Goal: Transaction & Acquisition: Purchase product/service

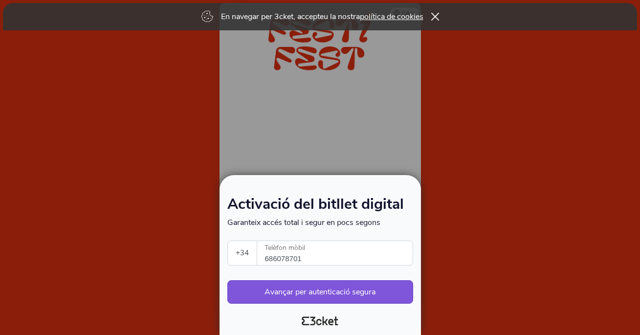
select select "34"
click at [331, 284] on button "Avançar per autenticació segura" at bounding box center [320, 291] width 186 height 23
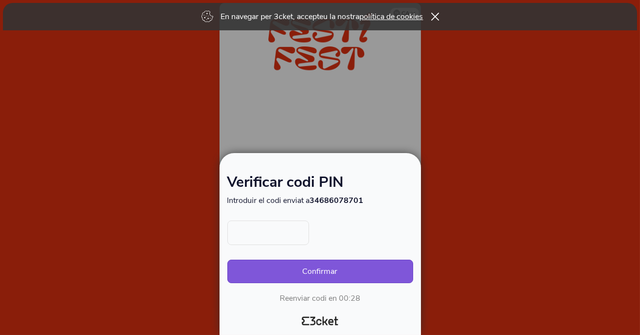
click at [283, 232] on input "text" at bounding box center [268, 232] width 82 height 24
type input "7894"
click at [227, 259] on button "Confirmar" at bounding box center [320, 270] width 186 height 23
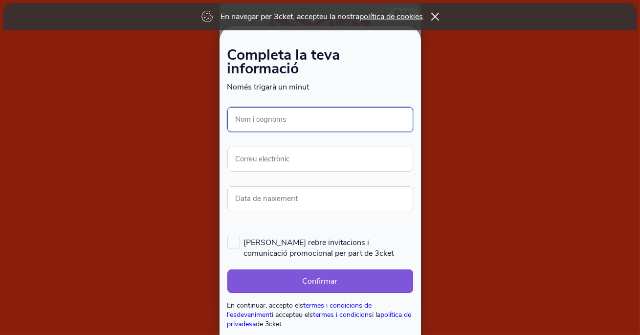
click at [263, 118] on input "Nom i cognoms" at bounding box center [320, 119] width 186 height 25
type input "ENRIC JOSEP VILLARIN MARTINEZ"
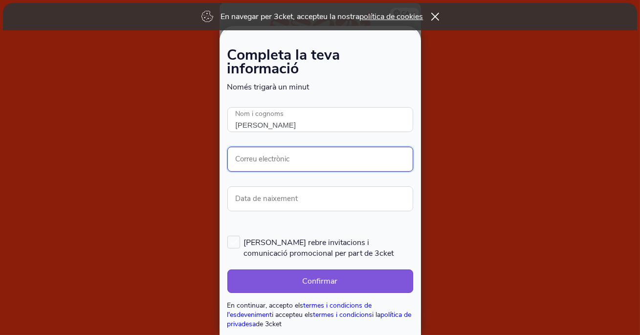
type input "ENRICJOVIMA@GMAIL.COM"
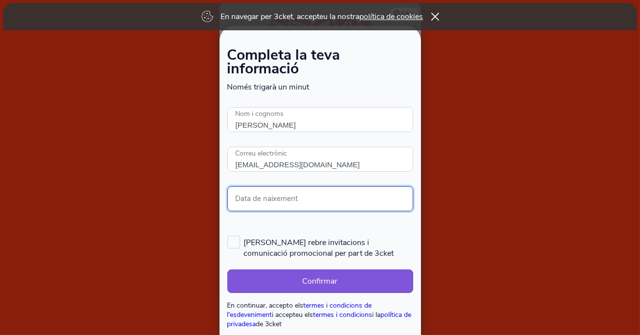
click at [278, 203] on input "Data de naixement" at bounding box center [320, 198] width 186 height 25
type input "[DATE]"
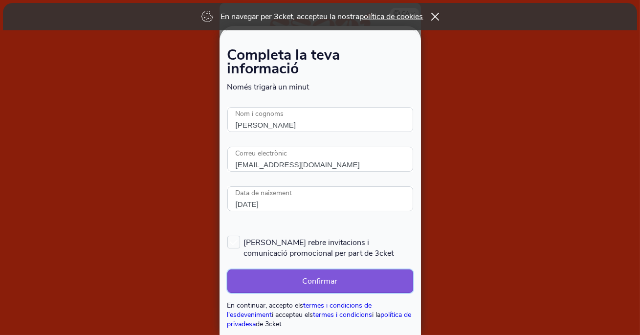
click at [294, 276] on button "Confirmar" at bounding box center [320, 280] width 186 height 23
click at [319, 280] on button "Confirmar" at bounding box center [320, 280] width 186 height 23
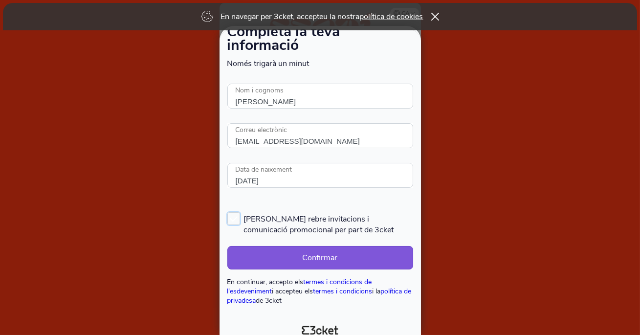
scroll to position [32, 0]
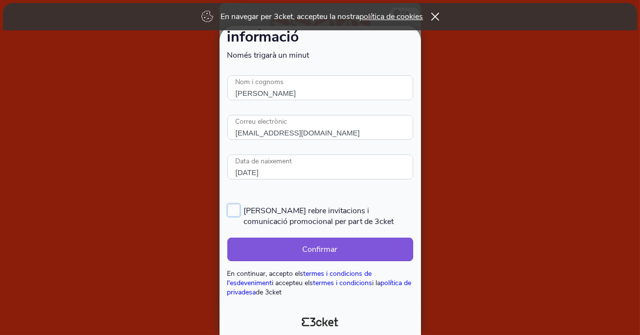
click at [235, 209] on label "[PERSON_NAME] rebre invitacions i comunicació promocional per part de 3cket" at bounding box center [320, 215] width 186 height 23
click at [228, 204] on input "[PERSON_NAME] rebre invitacions i comunicació promocional per part de 3cket" at bounding box center [227, 203] width 1 height 1
checkbox input "true"
click at [309, 253] on button "Confirmar" at bounding box center [320, 248] width 186 height 23
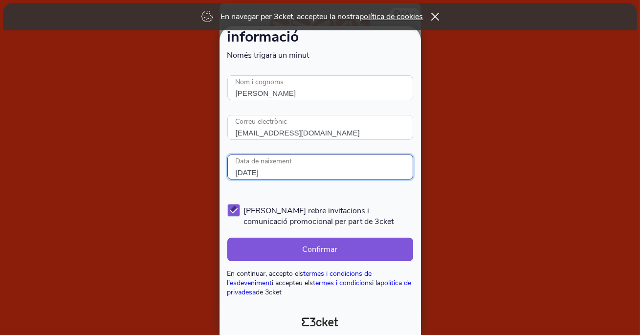
click at [349, 160] on input "12/09/1993" at bounding box center [320, 166] width 186 height 25
click at [227, 237] on button "Confirmar" at bounding box center [320, 248] width 186 height 23
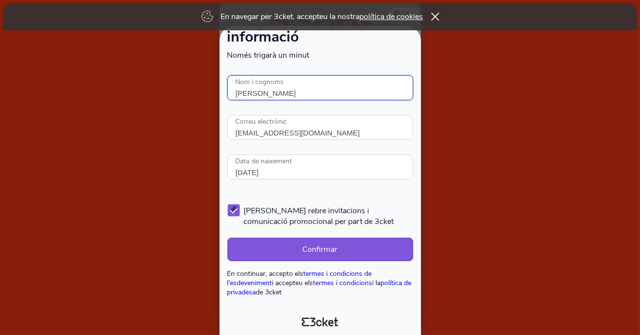
click at [341, 94] on input "ENRIC JOSEP VILLARIN MARTINEZ" at bounding box center [320, 87] width 186 height 25
click at [432, 14] on icon at bounding box center [434, 17] width 8 height 8
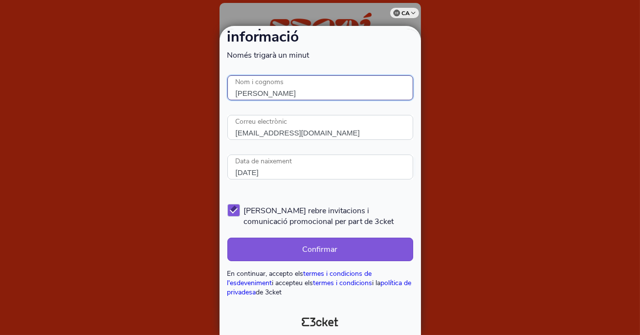
click at [367, 85] on input "ENRIC JOSEP VILLARIN MARTINEZ" at bounding box center [320, 87] width 186 height 25
click at [364, 94] on input "ENRIC JOSEP VILLARIN MARTINEZ" at bounding box center [320, 87] width 186 height 25
type input "ENRIC JOSEP VILLARIN MARTINEZ"
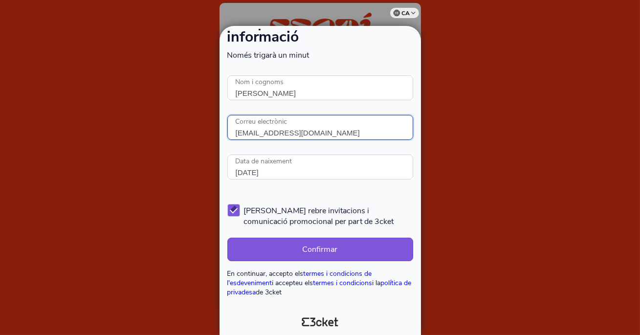
click at [250, 129] on input "ENRICJOVIMA@GMAIL.COM" at bounding box center [320, 127] width 186 height 25
click at [355, 134] on input "ENRICJOVIMA@GMAIL.COM" at bounding box center [320, 127] width 186 height 25
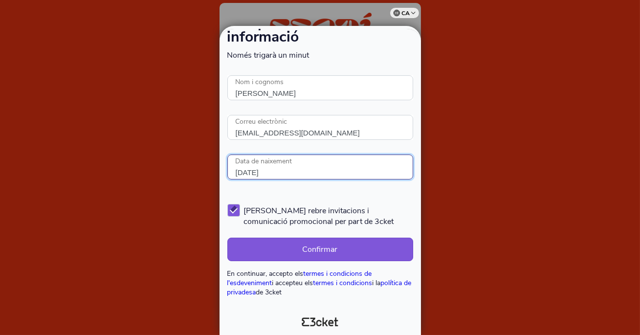
click at [251, 164] on input "12/09/1993" at bounding box center [320, 166] width 186 height 25
click at [304, 170] on input "12/09/1993" at bounding box center [320, 166] width 186 height 25
type input "12/09/1993"
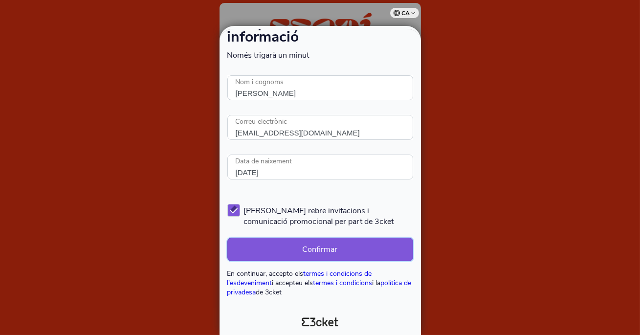
click at [271, 250] on button "Confirmar" at bounding box center [320, 248] width 186 height 23
click at [351, 256] on button "Confirmar" at bounding box center [320, 248] width 186 height 23
click at [227, 237] on button "Confirmar" at bounding box center [320, 248] width 186 height 23
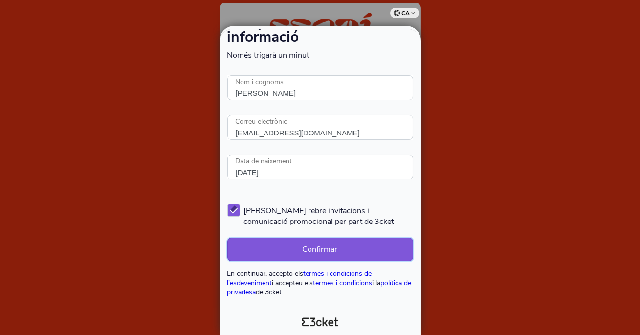
click at [227, 237] on button "Confirmar" at bounding box center [320, 248] width 186 height 23
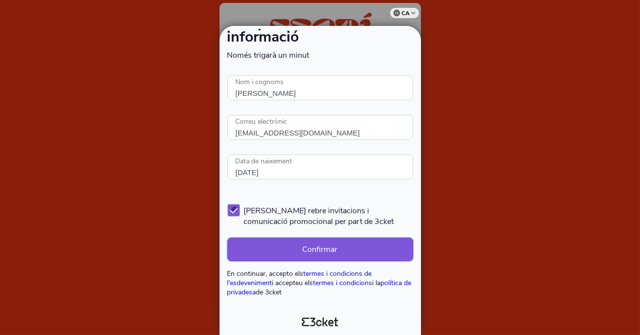
click at [351, 256] on button "Confirmar" at bounding box center [320, 248] width 186 height 23
click at [351, 263] on form "Completa la teva informació Només trigarà un minut S'ha produït un error. Prova…" at bounding box center [320, 157] width 186 height 280
click at [351, 266] on form "Completa la teva informació Només trigarà un minut S'ha produït un error. Prova…" at bounding box center [320, 157] width 186 height 280
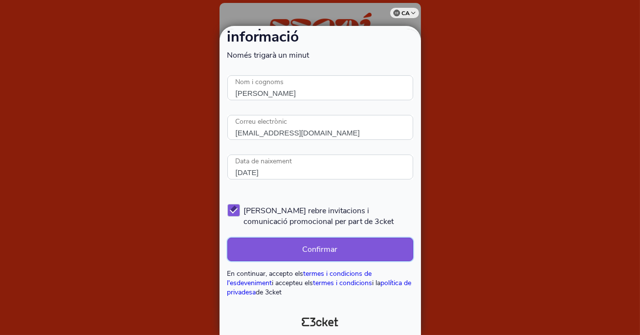
click at [327, 256] on button "Confirmar" at bounding box center [320, 248] width 186 height 23
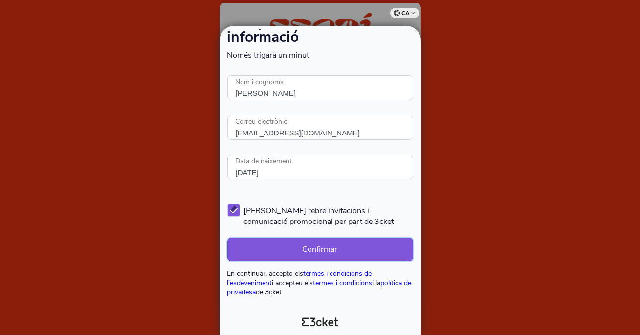
click at [327, 256] on button "Confirmar" at bounding box center [320, 248] width 186 height 23
click at [314, 246] on button "Confirmar" at bounding box center [320, 248] width 186 height 23
click at [273, 93] on input "ENRIC JOSEP VILLARIN MARTINEZ" at bounding box center [320, 87] width 186 height 25
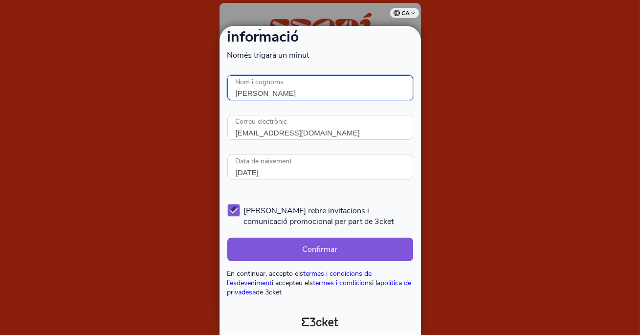
click at [273, 93] on input "ENRIC JOSEP VILLARIN MARTINEZ" at bounding box center [320, 87] width 186 height 25
type input "ENRIC VILLARIN MARTINEZ"
click at [314, 92] on input "ENRIC VILLARIN MARTINEZ" at bounding box center [320, 87] width 186 height 25
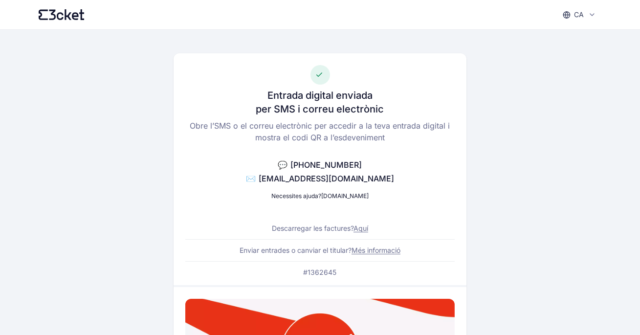
click at [61, 17] on icon at bounding box center [62, 14] width 46 height 11
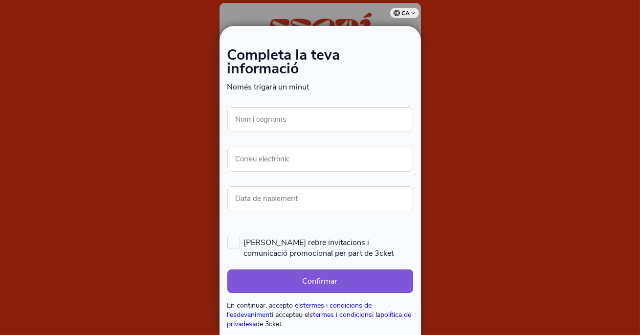
click at [187, 129] on div at bounding box center [320, 167] width 640 height 335
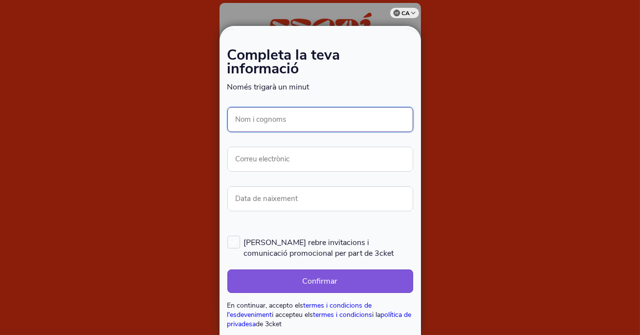
click at [287, 119] on input "Nom i cognoms" at bounding box center [320, 119] width 186 height 25
type input "[PERSON_NAME]"
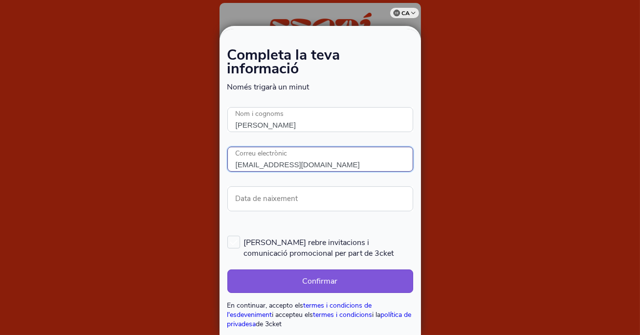
type input "[EMAIL_ADDRESS][DOMAIN_NAME]"
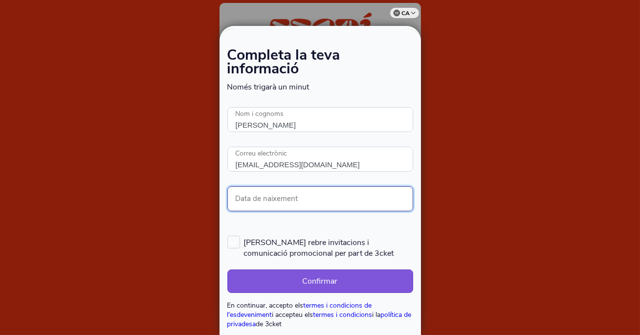
click at [256, 205] on input "Data de naixement" at bounding box center [320, 198] width 186 height 25
click at [267, 199] on input "Data de naixement" at bounding box center [320, 198] width 186 height 25
type input "[DATE]"
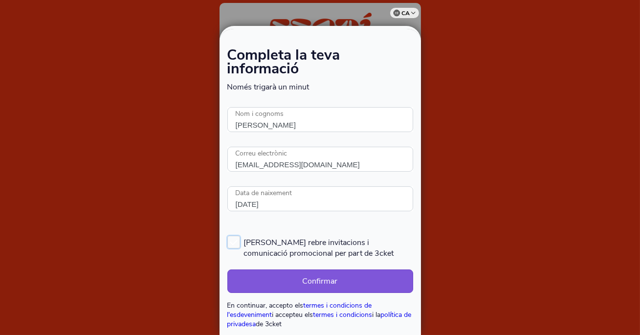
click at [234, 245] on label "[PERSON_NAME] rebre invitacions i comunicació promocional per part de 3cket" at bounding box center [320, 247] width 186 height 23
click at [228, 236] on input "[PERSON_NAME] rebre invitacions i comunicació promocional per part de 3cket" at bounding box center [227, 235] width 1 height 1
checkbox input "true"
click at [277, 276] on button "Confirmar" at bounding box center [320, 280] width 186 height 23
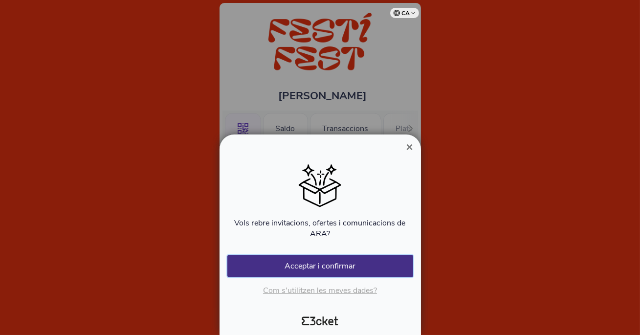
click at [337, 272] on button "Acceptar i confirmar" at bounding box center [320, 266] width 186 height 22
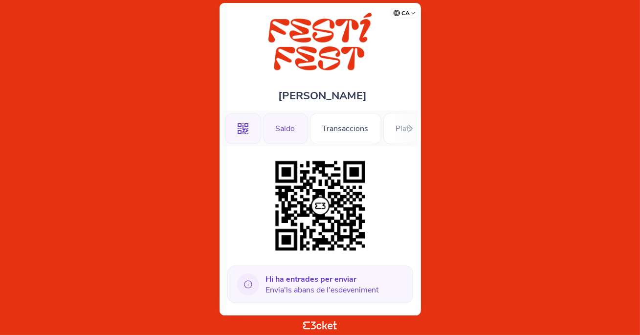
click at [286, 133] on div "Saldo" at bounding box center [285, 128] width 45 height 31
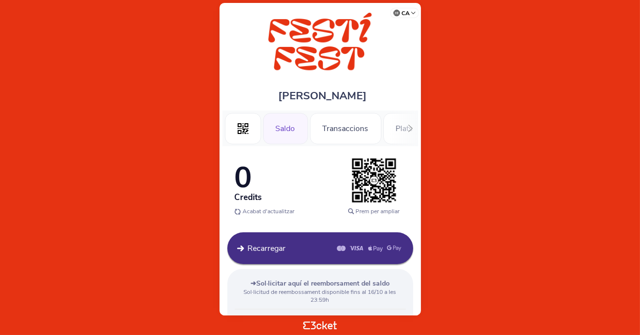
click at [300, 133] on div "Saldo" at bounding box center [285, 128] width 45 height 31
click at [240, 135] on div ".st0{fill-rule:evenodd;clip-rule:evenodd;}" at bounding box center [243, 128] width 36 height 31
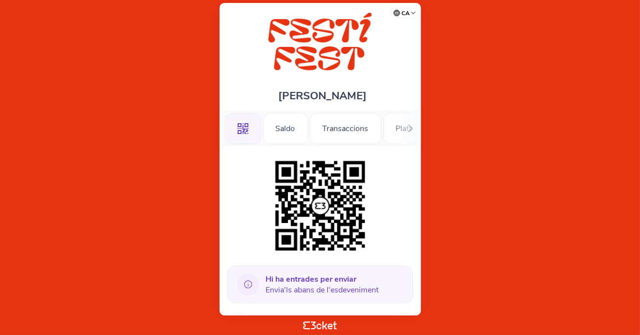
click at [404, 129] on div at bounding box center [410, 128] width 15 height 36
click at [234, 127] on div at bounding box center [229, 128] width 15 height 36
click at [361, 126] on div "Transaccions" at bounding box center [345, 128] width 71 height 31
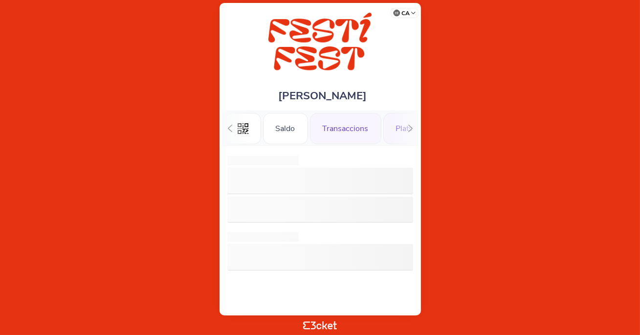
scroll to position [0, 25]
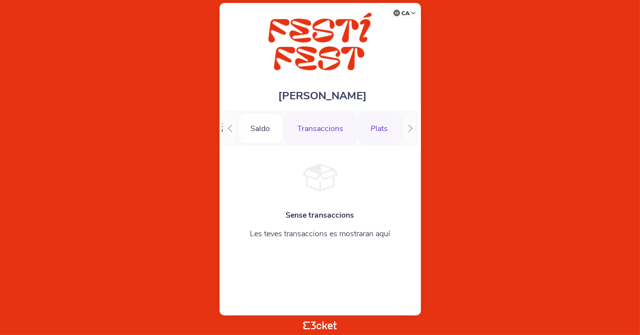
click at [372, 129] on div "Plats" at bounding box center [379, 128] width 43 height 31
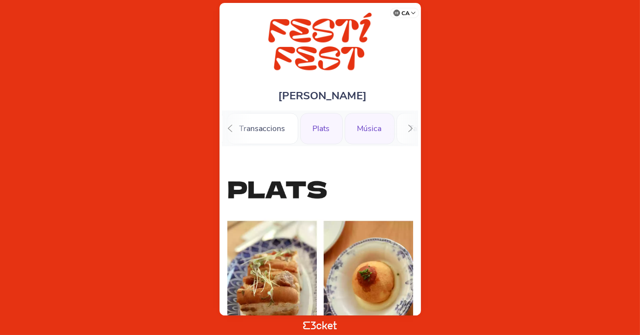
click at [364, 125] on div "Música" at bounding box center [369, 128] width 50 height 31
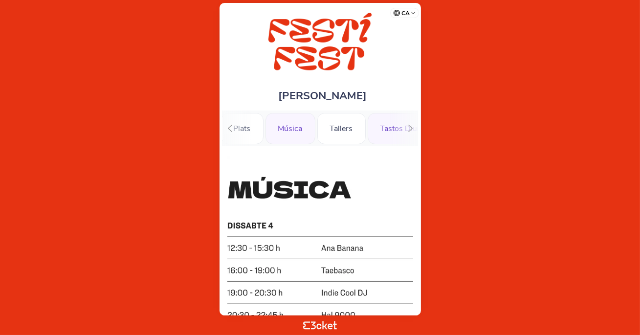
scroll to position [0, 165]
click at [342, 129] on div "Tallers" at bounding box center [338, 128] width 48 height 31
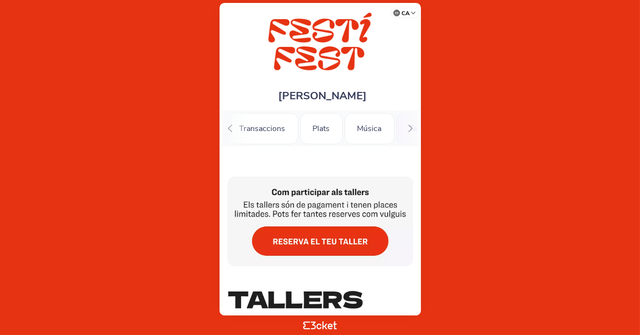
click at [226, 130] on icon at bounding box center [229, 128] width 7 height 7
click at [226, 130] on div ".st0{fill-rule:evenodd;clip-rule:evenodd;}" at bounding box center [243, 128] width 36 height 31
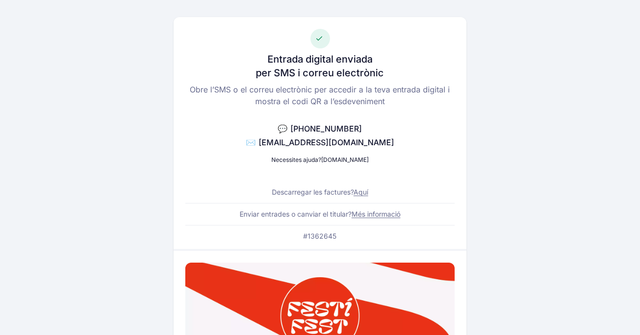
click at [361, 192] on link "Aquí" at bounding box center [360, 192] width 15 height 8
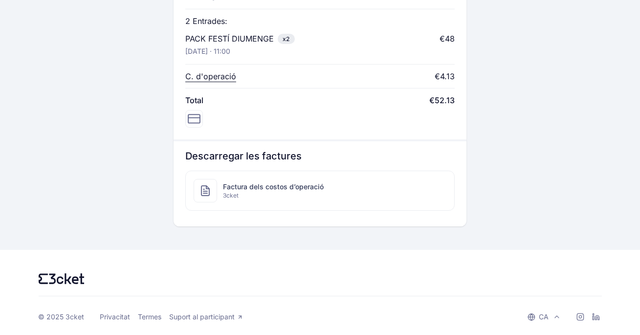
scroll to position [466, 0]
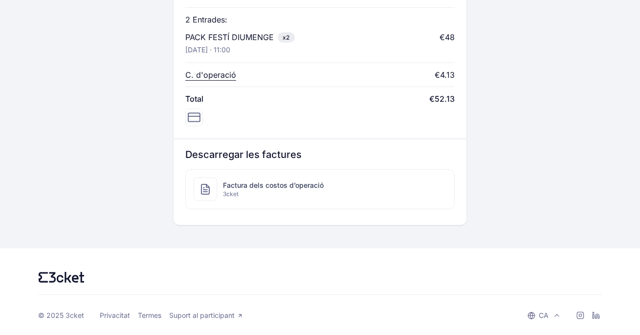
click at [314, 190] on span "3cket" at bounding box center [273, 194] width 101 height 8
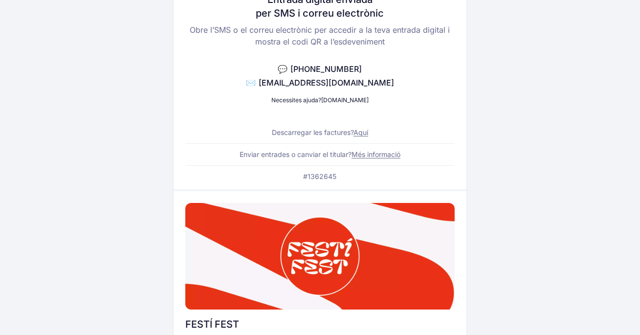
scroll to position [265, 0]
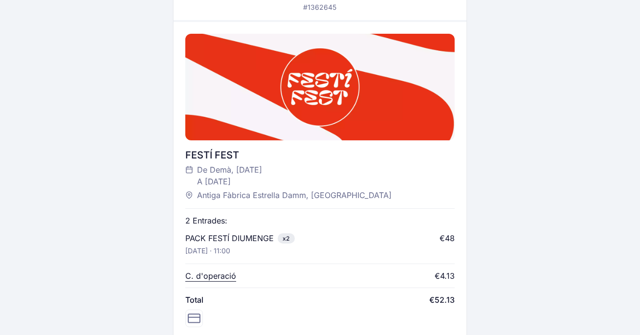
click at [332, 76] on div at bounding box center [319, 87] width 269 height 107
click at [224, 154] on div "FESTÍ FEST" at bounding box center [319, 155] width 269 height 14
copy div "FESTÍ FEST"
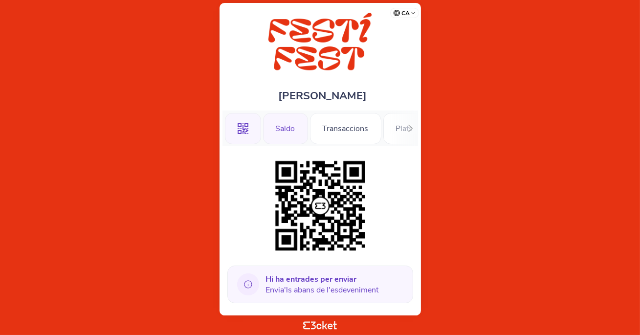
click at [293, 128] on div "Saldo" at bounding box center [285, 128] width 45 height 31
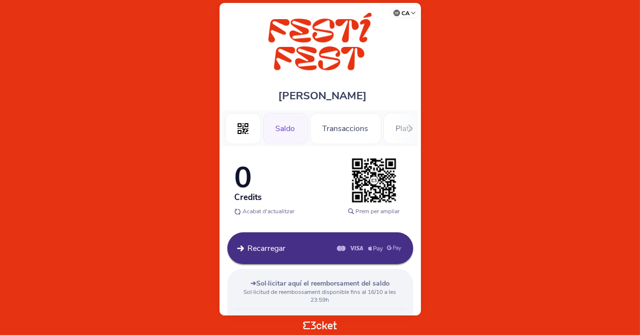
scroll to position [49, 0]
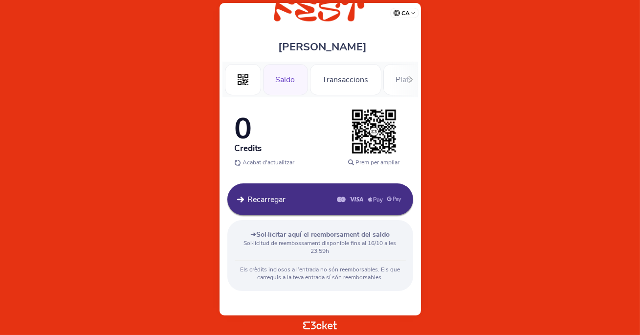
click at [311, 234] on span "Sol·licitar aquí el reemborsament del saldo" at bounding box center [322, 234] width 133 height 9
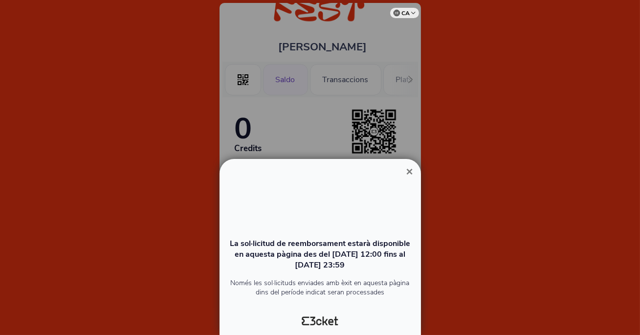
click at [403, 174] on button "×" at bounding box center [409, 172] width 22 height 12
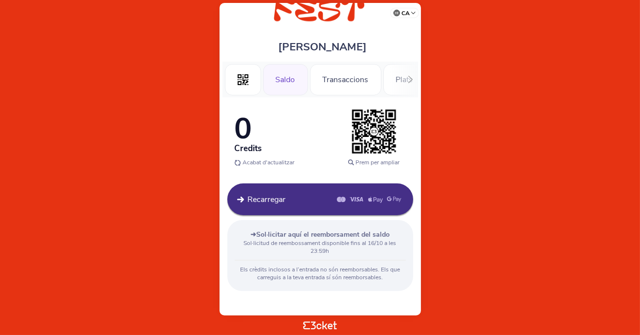
click at [302, 273] on p "Els crèdits inclosos a l’entrada no són reemborsables. Els que carreguis a la t…" at bounding box center [320, 273] width 171 height 16
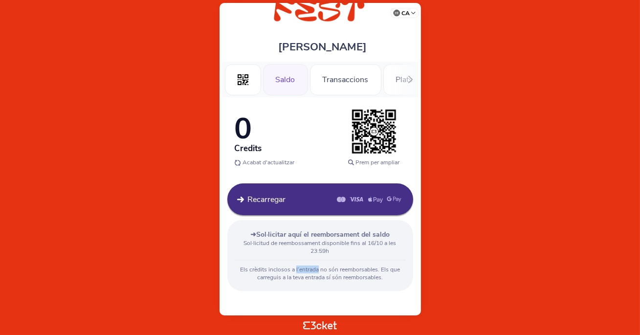
click at [302, 273] on p "Els crèdits inclosos a l’entrada no són reemborsables. Els que carreguis a la t…" at bounding box center [320, 273] width 171 height 16
click at [248, 266] on p "Els crèdits inclosos a l’entrada no són reemborsables. Els que carreguis a la t…" at bounding box center [320, 273] width 171 height 16
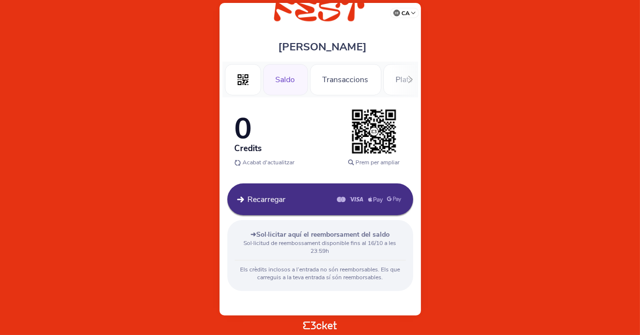
click at [248, 266] on p "Els crèdits inclosos a l’entrada no són reemborsables. Els que carreguis a la t…" at bounding box center [320, 273] width 171 height 16
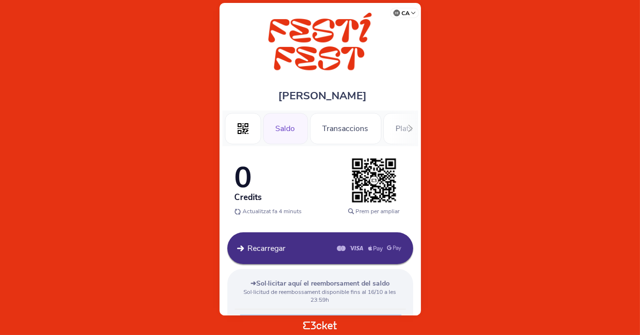
click at [407, 127] on icon at bounding box center [410, 128] width 7 height 7
click at [306, 126] on div "Tastos Diumenge" at bounding box center [292, 128] width 86 height 31
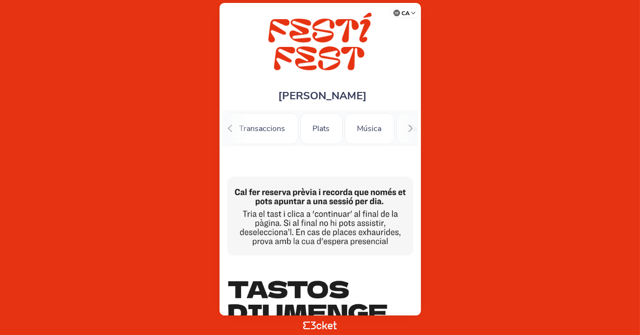
click at [409, 129] on icon at bounding box center [410, 128] width 7 height 7
click at [250, 129] on div ".st0{fill-rule:evenodd;clip-rule:evenodd;} Saldo Transaccions Plats Música Tall…" at bounding box center [319, 128] width 195 height 36
click at [234, 127] on div at bounding box center [229, 128] width 15 height 36
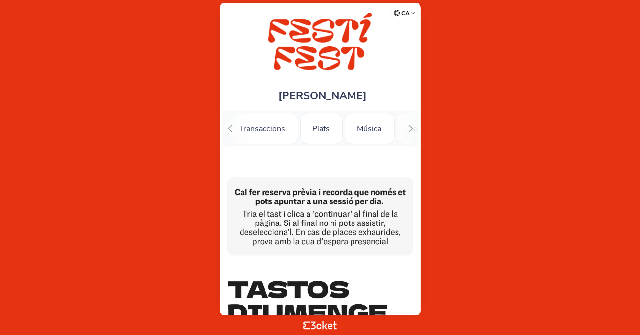
click at [395, 125] on div ".st0{fill-rule:evenodd;clip-rule:evenodd;} Saldo Transaccions Plats Música Tall…" at bounding box center [319, 128] width 195 height 36
click at [412, 130] on icon at bounding box center [410, 128] width 7 height 7
click at [298, 130] on div "Tastos Diumenge" at bounding box center [341, 128] width 86 height 31
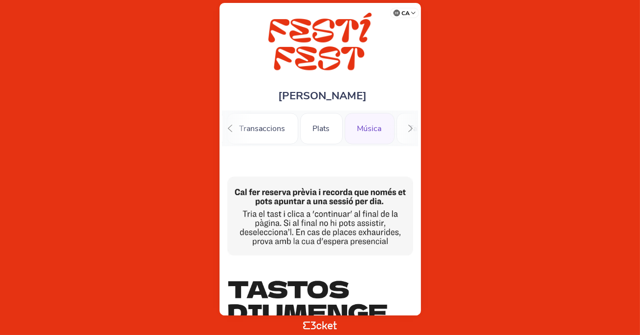
click at [365, 128] on div "Música" at bounding box center [369, 128] width 50 height 31
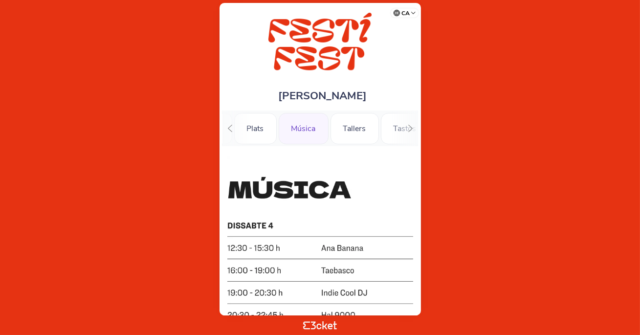
scroll to position [0, 150]
click at [343, 130] on div "Tallers" at bounding box center [353, 128] width 48 height 31
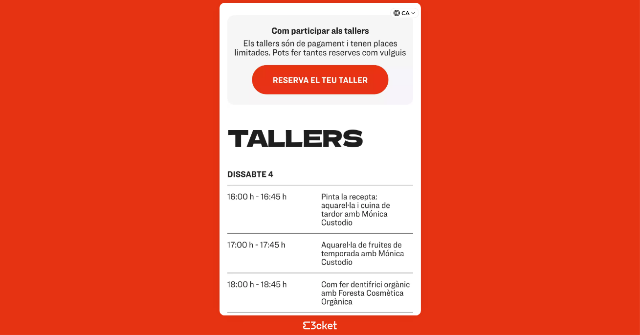
scroll to position [132, 0]
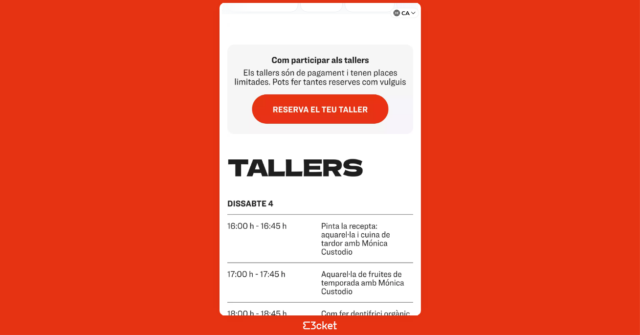
click at [332, 105] on img at bounding box center [320, 79] width 186 height 110
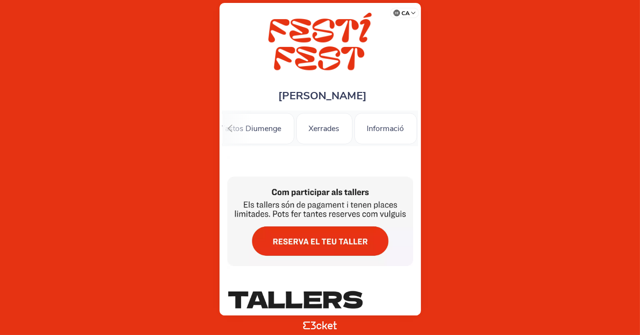
scroll to position [0, 0]
click at [257, 129] on div ".st0{fill-rule:evenodd;clip-rule:evenodd;}" at bounding box center [243, 128] width 36 height 31
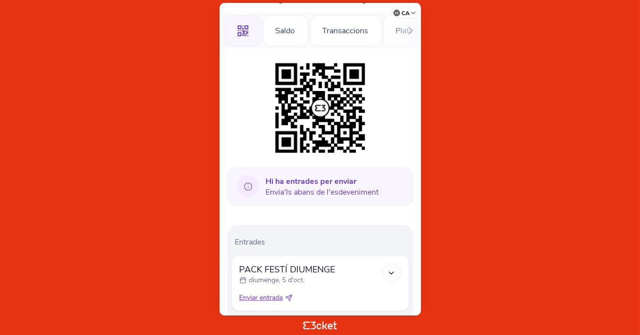
scroll to position [103, 0]
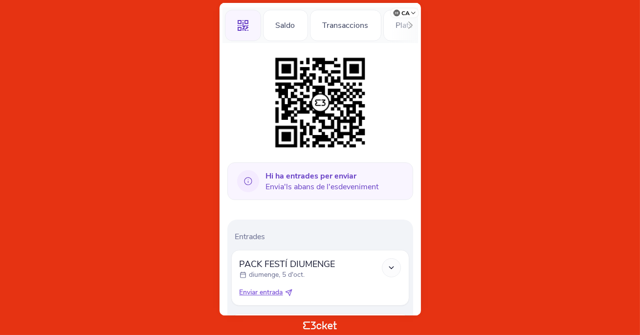
click at [291, 171] on b "Hi ha entrades per enviar" at bounding box center [311, 176] width 91 height 11
click at [251, 178] on icon at bounding box center [248, 181] width 22 height 22
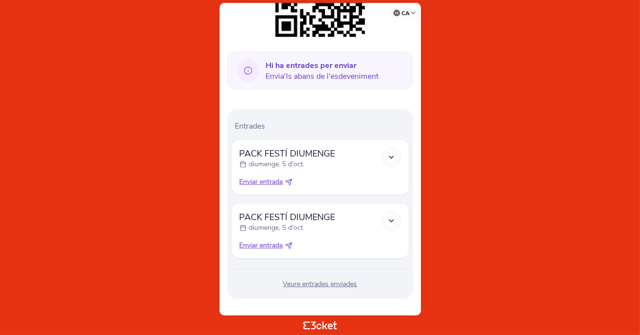
scroll to position [221, 0]
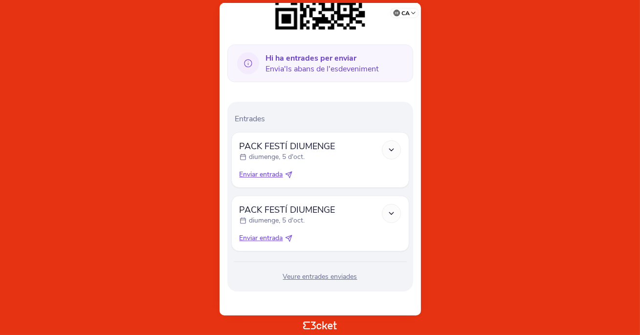
click at [389, 142] on div at bounding box center [391, 149] width 19 height 19
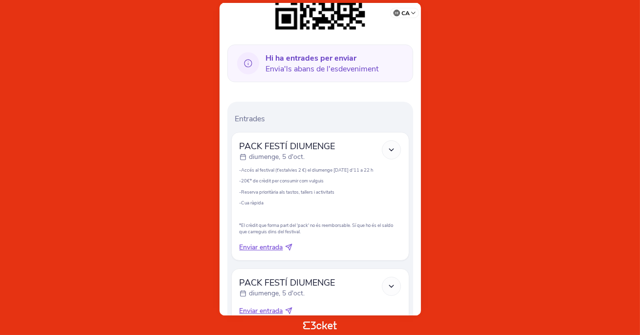
click at [391, 150] on polyline at bounding box center [391, 150] width 4 height 2
click at [389, 153] on icon at bounding box center [391, 150] width 8 height 8
click at [393, 151] on icon at bounding box center [391, 150] width 8 height 8
click at [391, 148] on icon at bounding box center [391, 150] width 8 height 8
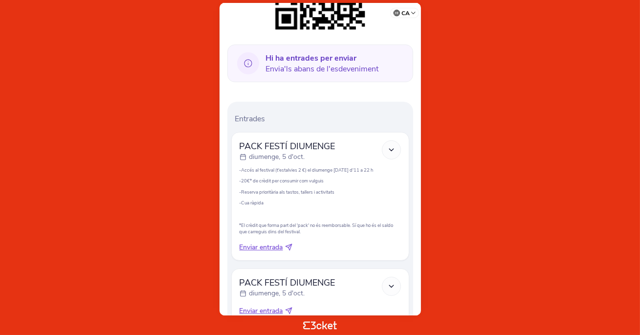
scroll to position [293, 0]
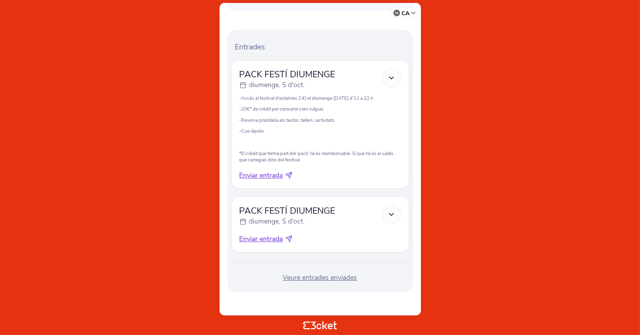
click at [309, 276] on div "Veure entrades enviades" at bounding box center [320, 278] width 178 height 10
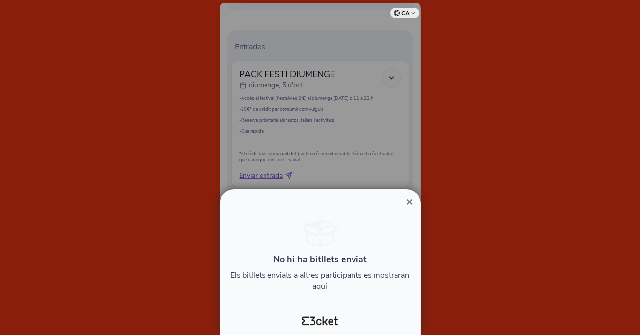
click at [409, 198] on span "×" at bounding box center [409, 201] width 7 height 13
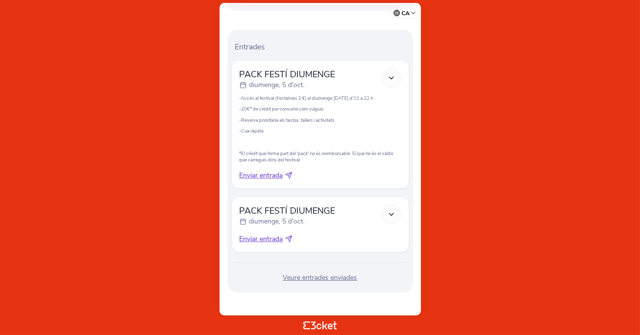
click at [260, 177] on span "Enviar entrada" at bounding box center [260, 176] width 43 height 10
select select "34"
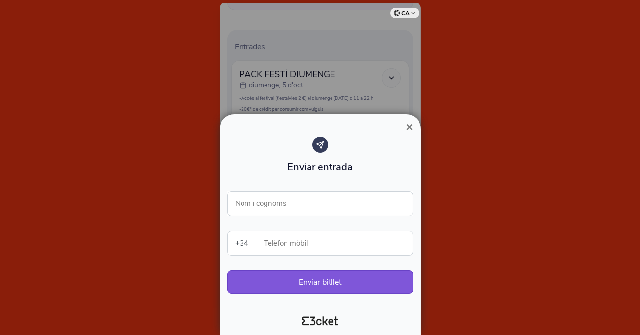
click at [408, 132] on span "×" at bounding box center [409, 126] width 7 height 13
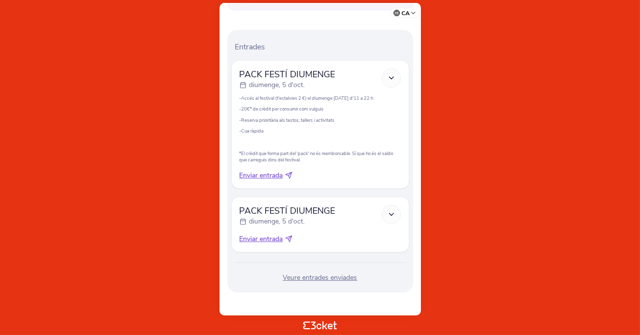
click at [278, 176] on span "Enviar entrada" at bounding box center [260, 176] width 43 height 10
select select "34"
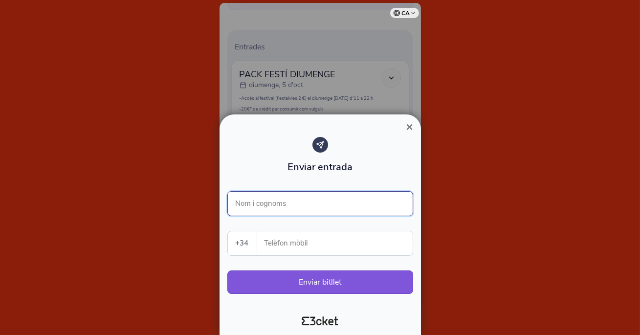
click at [299, 204] on input "Nom i cognoms" at bounding box center [320, 203] width 186 height 25
click at [179, 181] on div at bounding box center [320, 167] width 640 height 335
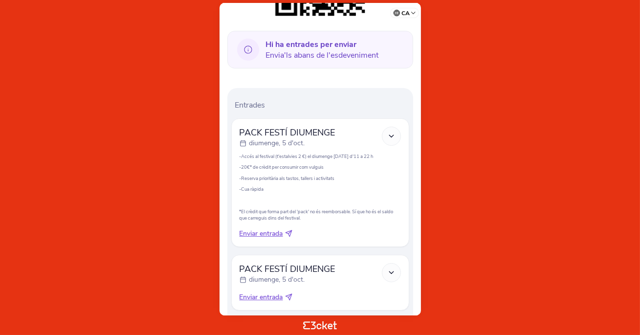
scroll to position [293, 0]
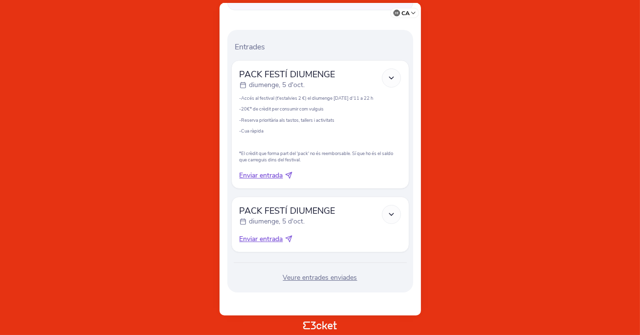
click at [274, 176] on span "Enviar entrada" at bounding box center [260, 176] width 43 height 10
select select "34"
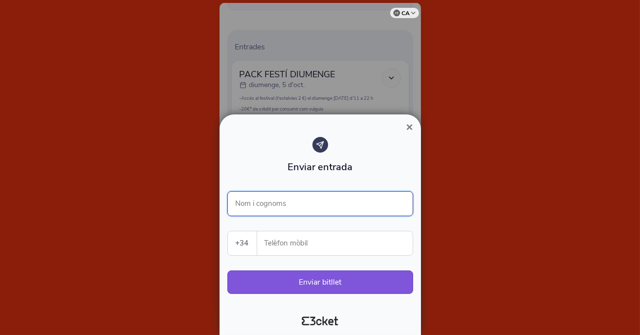
click at [298, 198] on input "Nom i cognoms" at bounding box center [320, 203] width 186 height 25
type input "ENRIC JOSEP VILLARIN MARTINEZ"
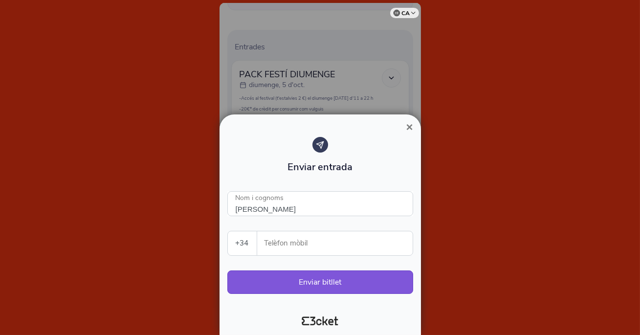
select select "46"
type input "762431105"
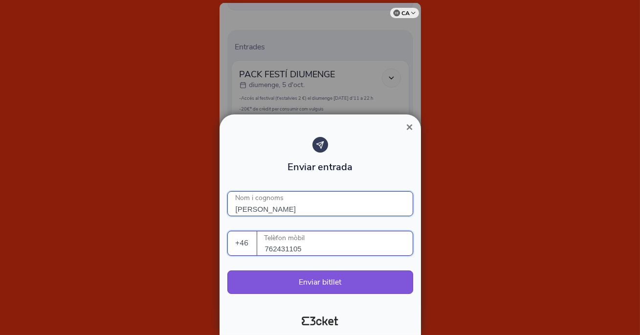
click at [272, 212] on input "ENRIC JOSEP VILLARIN MARTINEZ" at bounding box center [320, 203] width 186 height 25
type input "ENRIC VILLARIN MARTINEZ"
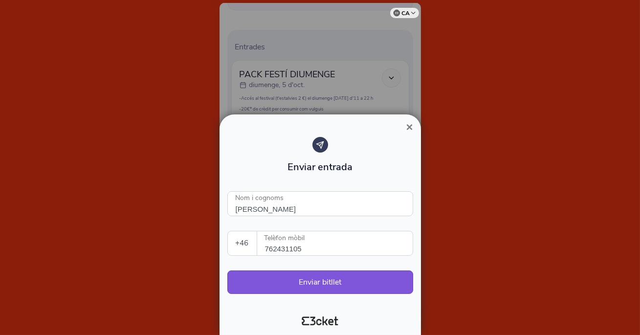
click at [242, 245] on select "Portugal (+351) Spain (+34) Belgium (+32) France (+33) United Kingdom (+44) Ger…" at bounding box center [242, 243] width 29 height 24
click at [228, 231] on select "Portugal (+351) Spain (+34) Belgium (+32) France (+33) United Kingdom (+44) Ger…" at bounding box center [242, 243] width 29 height 24
select select "34"
click at [291, 246] on input "762431105" at bounding box center [339, 243] width 148 height 24
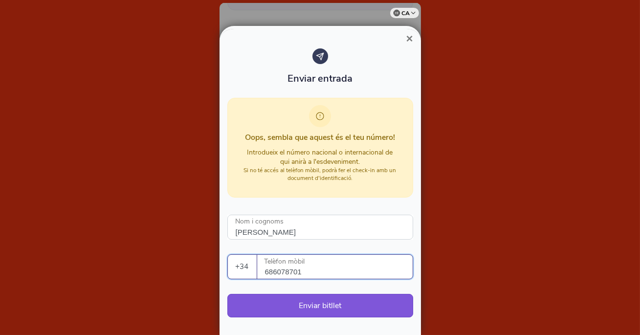
type input "686078701"
click at [408, 37] on span "×" at bounding box center [409, 38] width 7 height 13
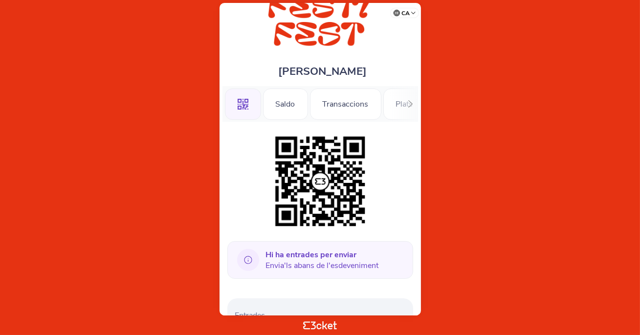
scroll to position [23, 0]
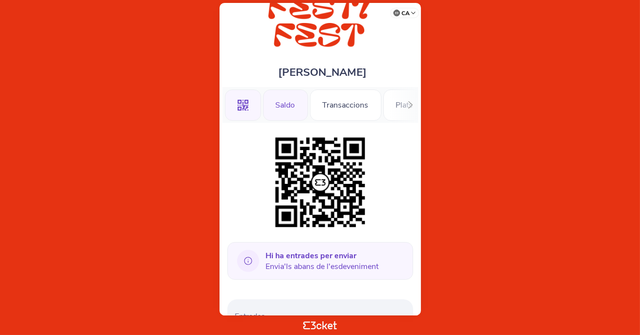
click at [274, 113] on div "Saldo" at bounding box center [285, 104] width 45 height 31
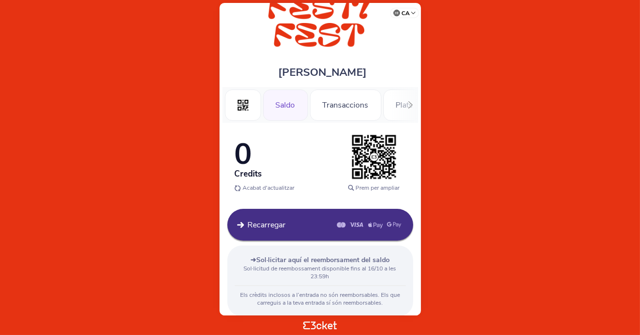
scroll to position [49, 0]
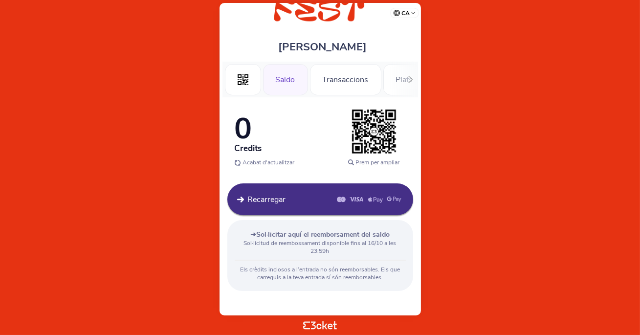
click at [381, 132] on img at bounding box center [373, 131] width 49 height 49
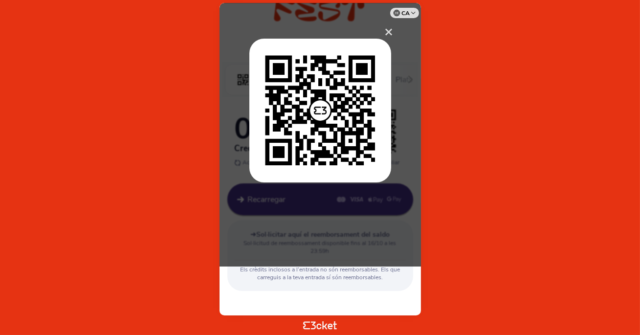
click at [387, 31] on span "×" at bounding box center [389, 31] width 9 height 20
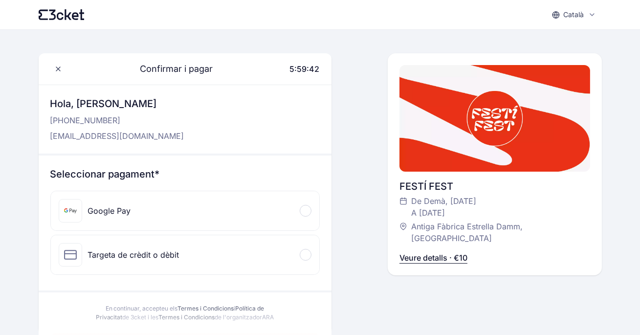
click at [210, 216] on div "Google Pay" at bounding box center [185, 210] width 268 height 39
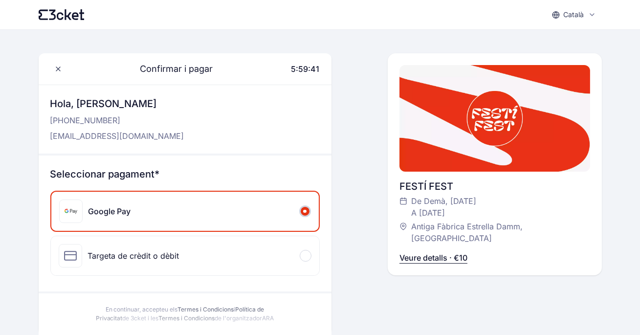
click at [203, 214] on div "Google Pay" at bounding box center [184, 211] width 267 height 39
click at [179, 257] on div "Targeta de crèdit o dèbit" at bounding box center [185, 255] width 268 height 39
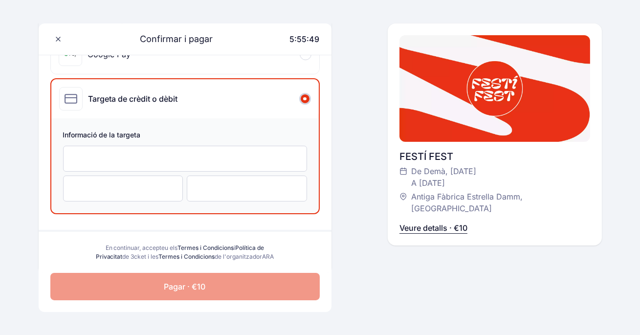
scroll to position [178, 0]
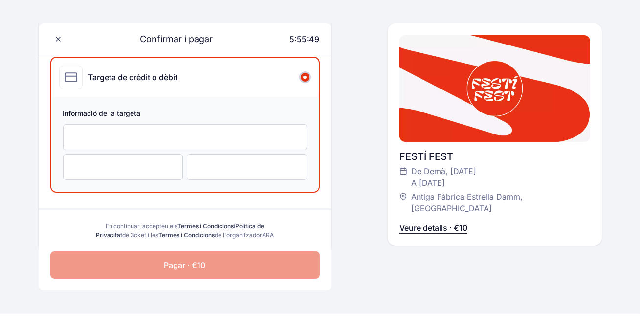
click at [196, 150] on div "Informació de la targeta" at bounding box center [184, 144] width 267 height 95
click at [186, 263] on button "Pagar · €10" at bounding box center [184, 264] width 269 height 27
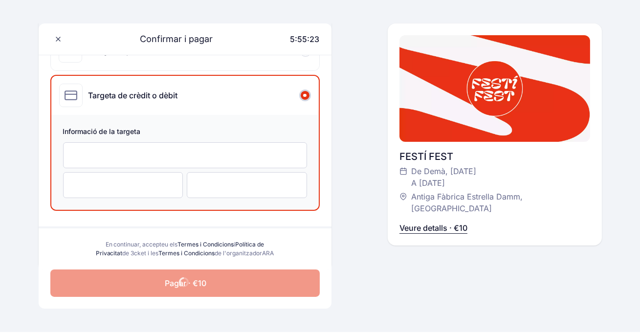
scroll to position [167, 0]
